Goal: Task Accomplishment & Management: Manage account settings

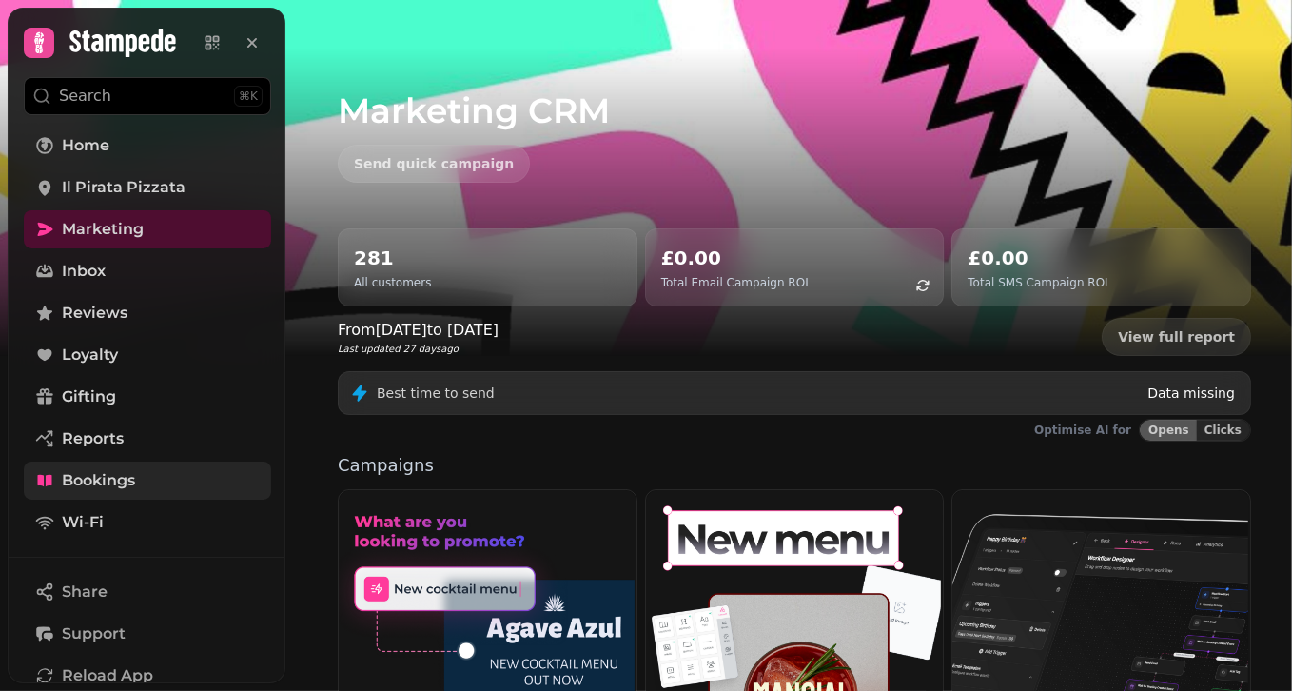
click at [126, 467] on link "Bookings" at bounding box center [147, 480] width 247 height 38
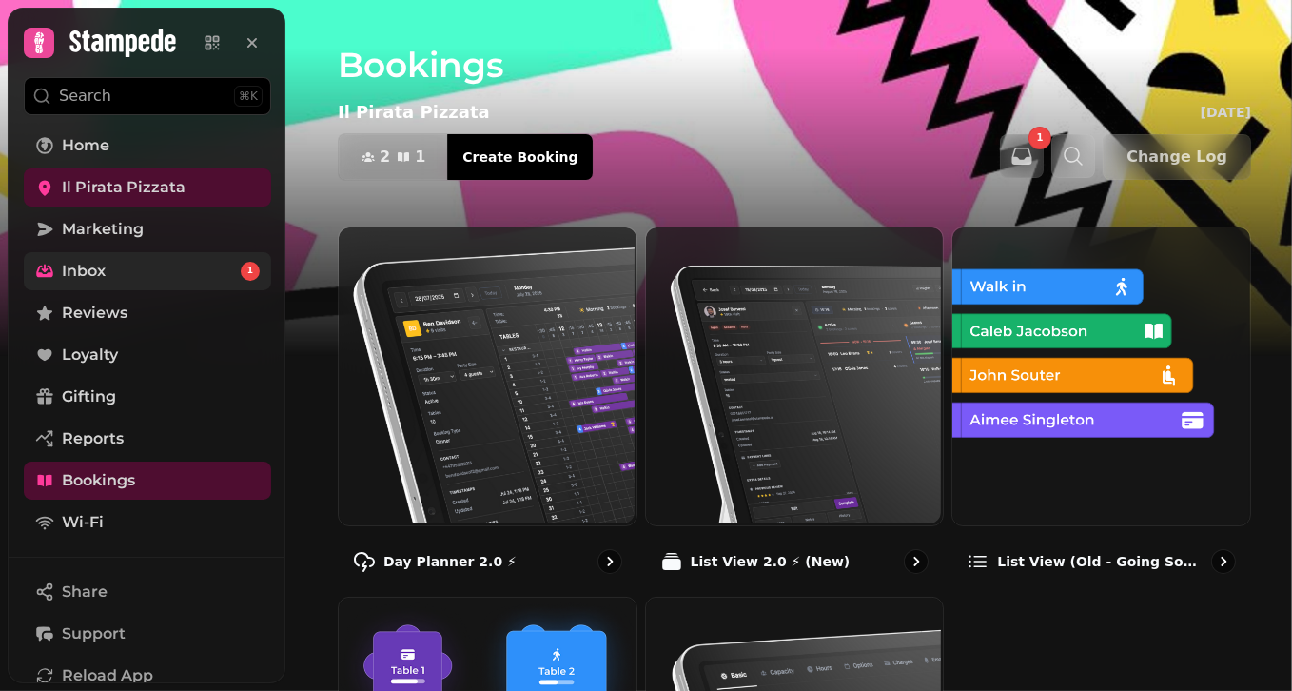
click at [217, 284] on link "Inbox 1" at bounding box center [147, 271] width 247 height 38
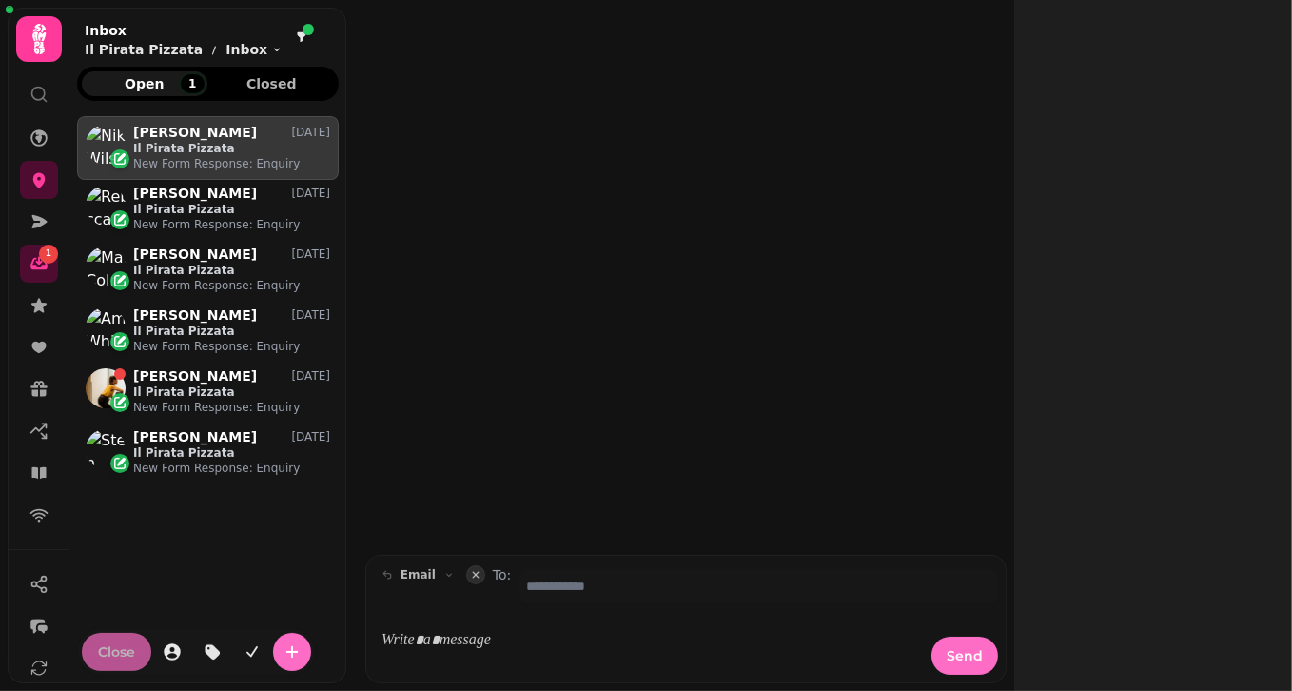
scroll to position [546, 248]
